Goal: Task Accomplishment & Management: Manage account settings

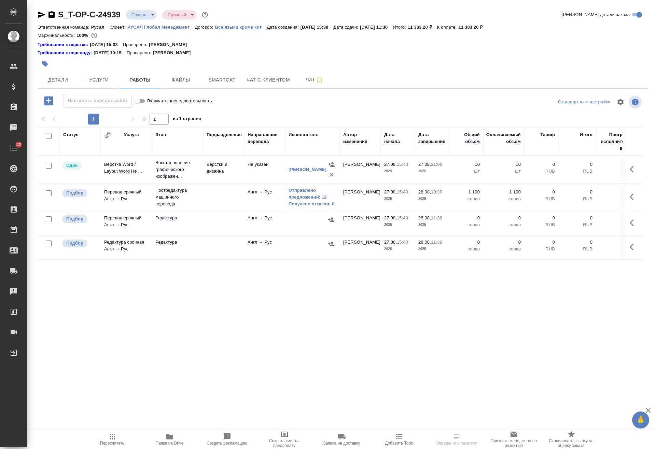
click at [316, 202] on link "Получено отказов: 0" at bounding box center [312, 204] width 48 height 7
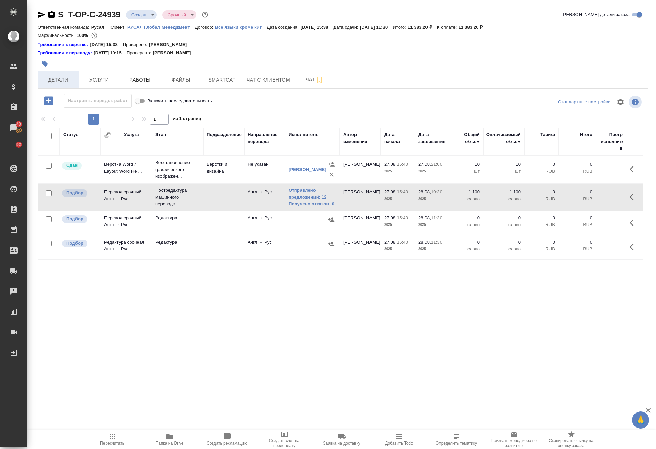
click at [66, 79] on span "Детали" at bounding box center [58, 80] width 33 height 9
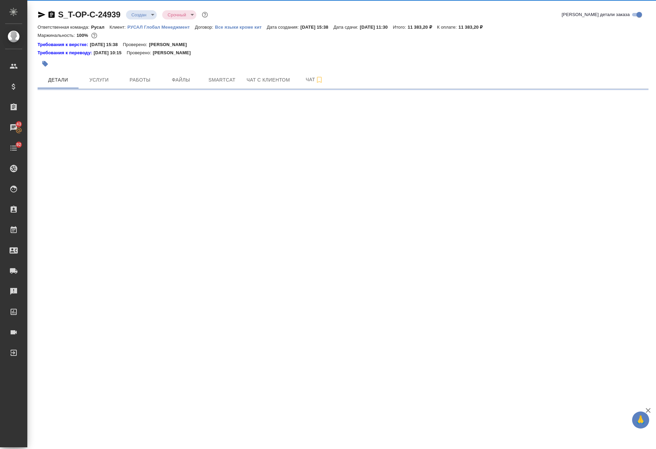
select select "RU"
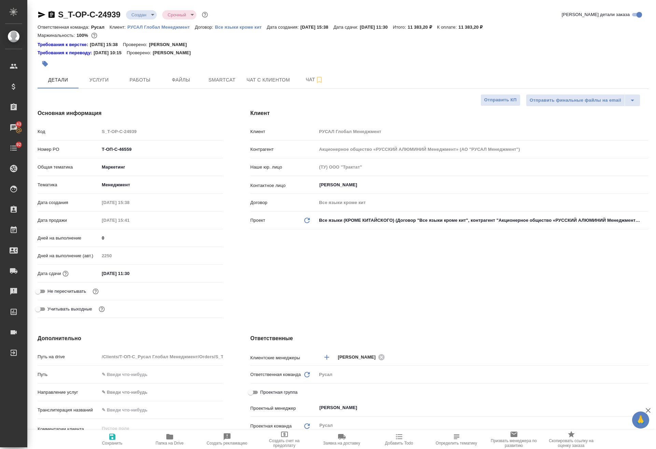
type textarea "x"
click at [140, 79] on span "Работы" at bounding box center [140, 80] width 33 height 9
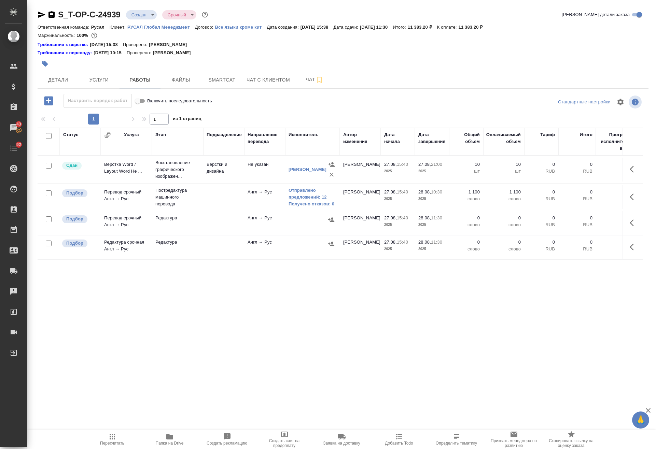
click at [165, 439] on span "Папка на Drive" at bounding box center [169, 439] width 49 height 13
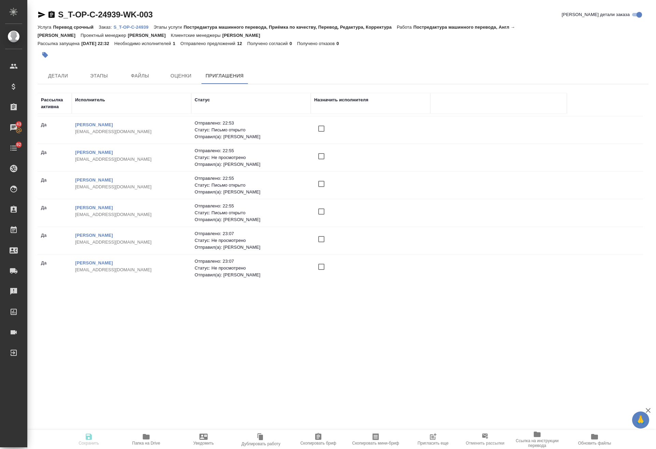
scroll to position [166, 0]
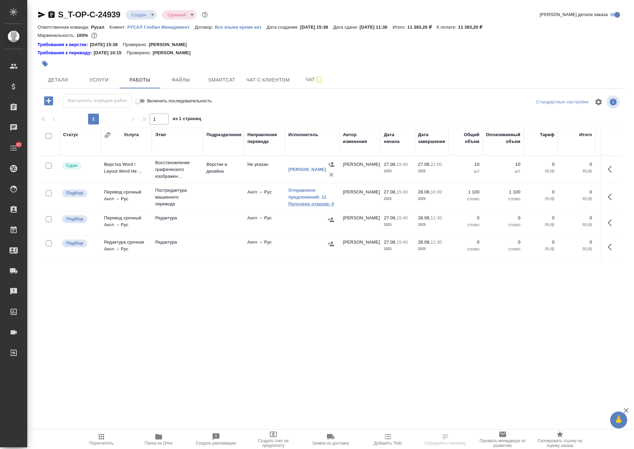
click at [314, 207] on link "Получено отказов: 0" at bounding box center [312, 204] width 48 height 7
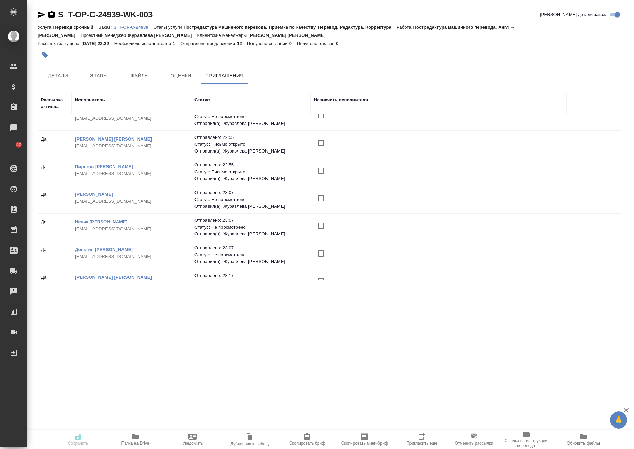
scroll to position [166, 0]
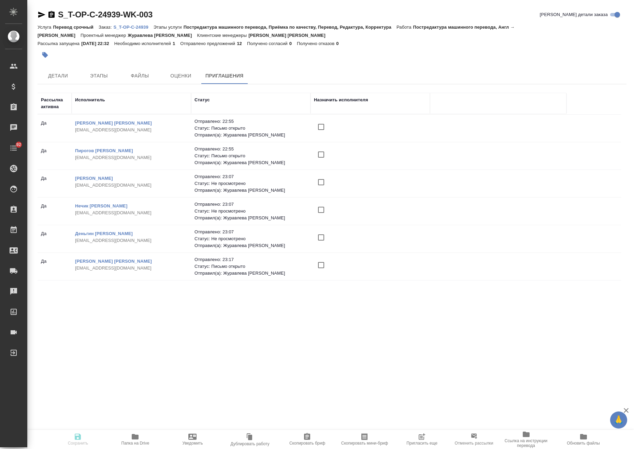
click at [421, 431] on button "Пригласить еще" at bounding box center [421, 439] width 57 height 19
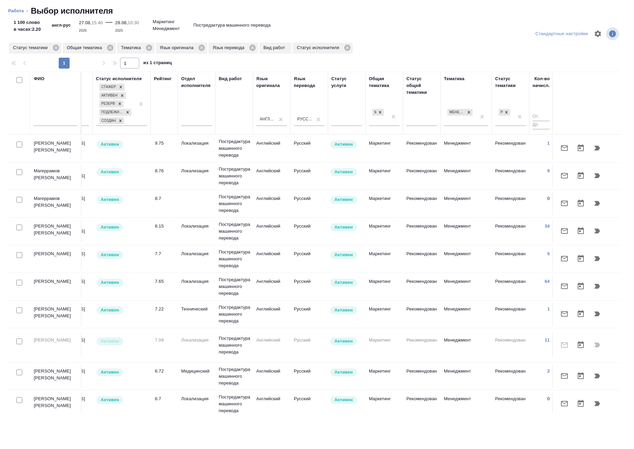
scroll to position [0, 366]
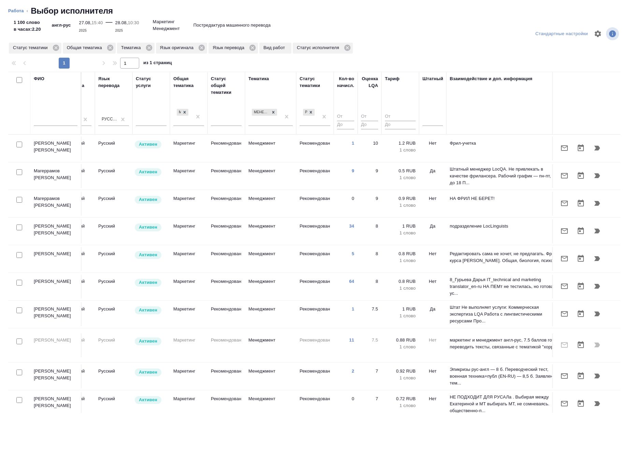
drag, startPoint x: 433, startPoint y: 123, endPoint x: 432, endPoint y: 131, distance: 7.9
click at [433, 124] on div at bounding box center [433, 119] width 20 height 13
click at [432, 151] on div "Да" at bounding box center [474, 153] width 102 height 12
click at [432, 121] on div at bounding box center [433, 119] width 20 height 10
click at [436, 139] on div "Нет" at bounding box center [474, 141] width 102 height 12
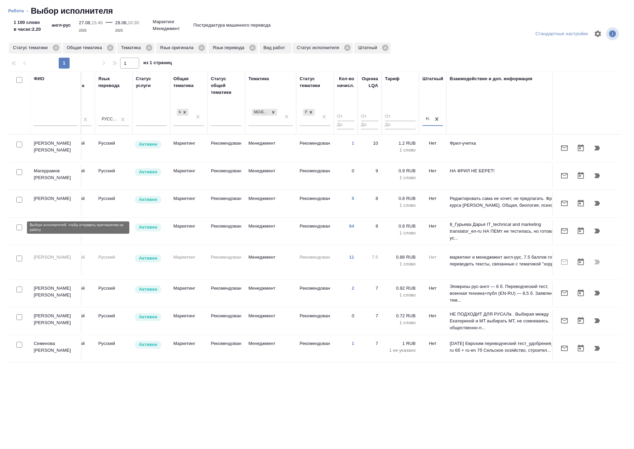
click at [18, 227] on input "checkbox" at bounding box center [19, 228] width 6 height 6
checkbox input "true"
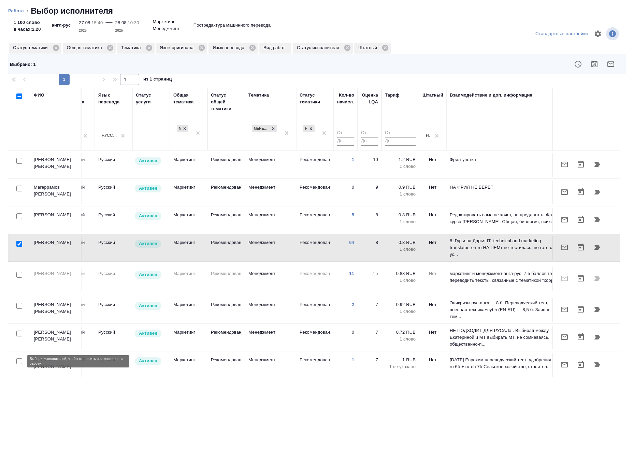
click at [19, 361] on input "checkbox" at bounding box center [19, 361] width 6 height 6
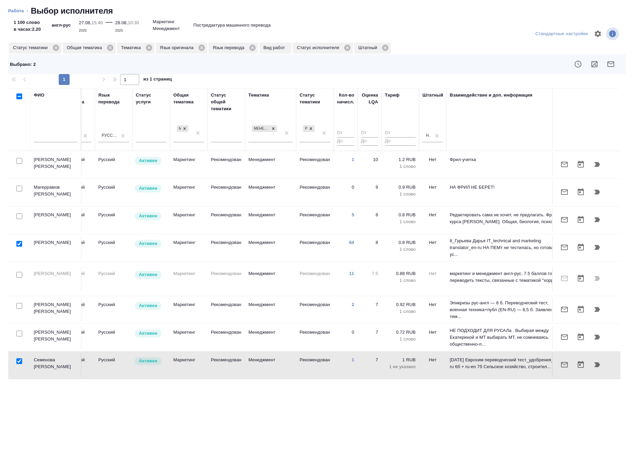
click at [17, 360] on input "checkbox" at bounding box center [19, 361] width 6 height 6
checkbox input "false"
